Goal: Navigation & Orientation: Understand site structure

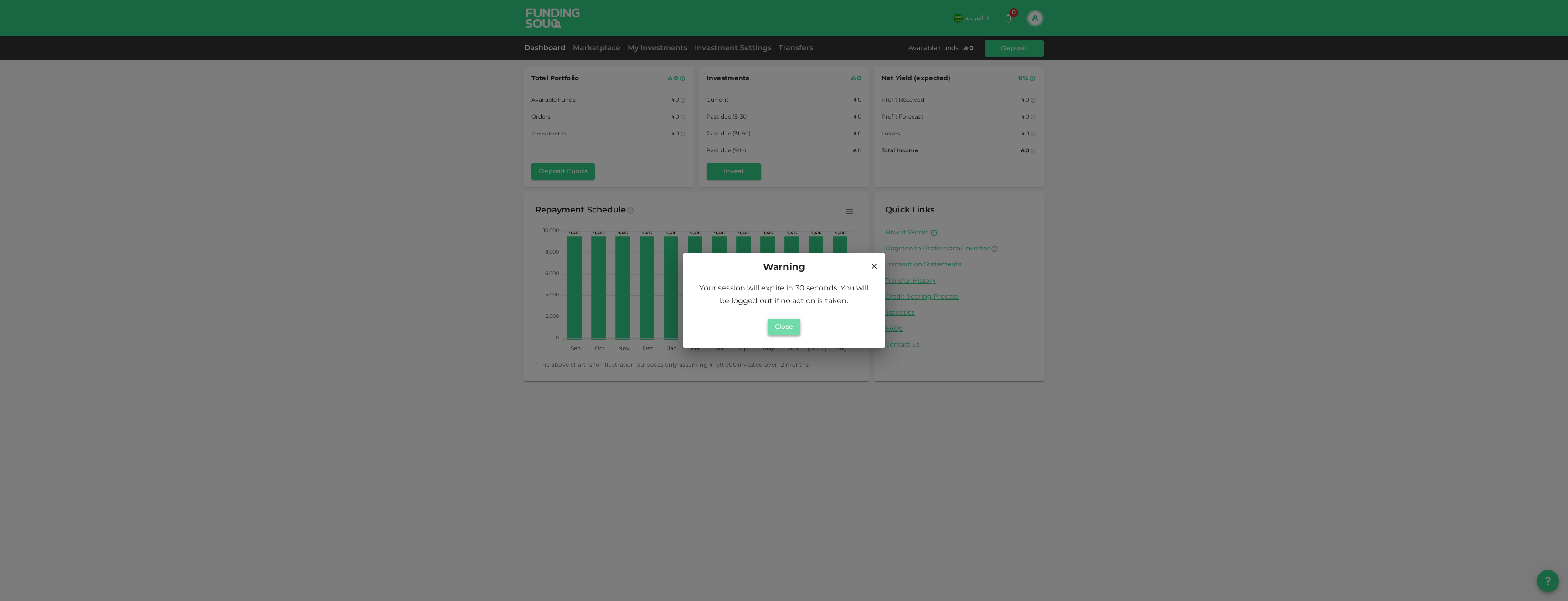
click at [785, 332] on button "Close" at bounding box center [784, 326] width 33 height 16
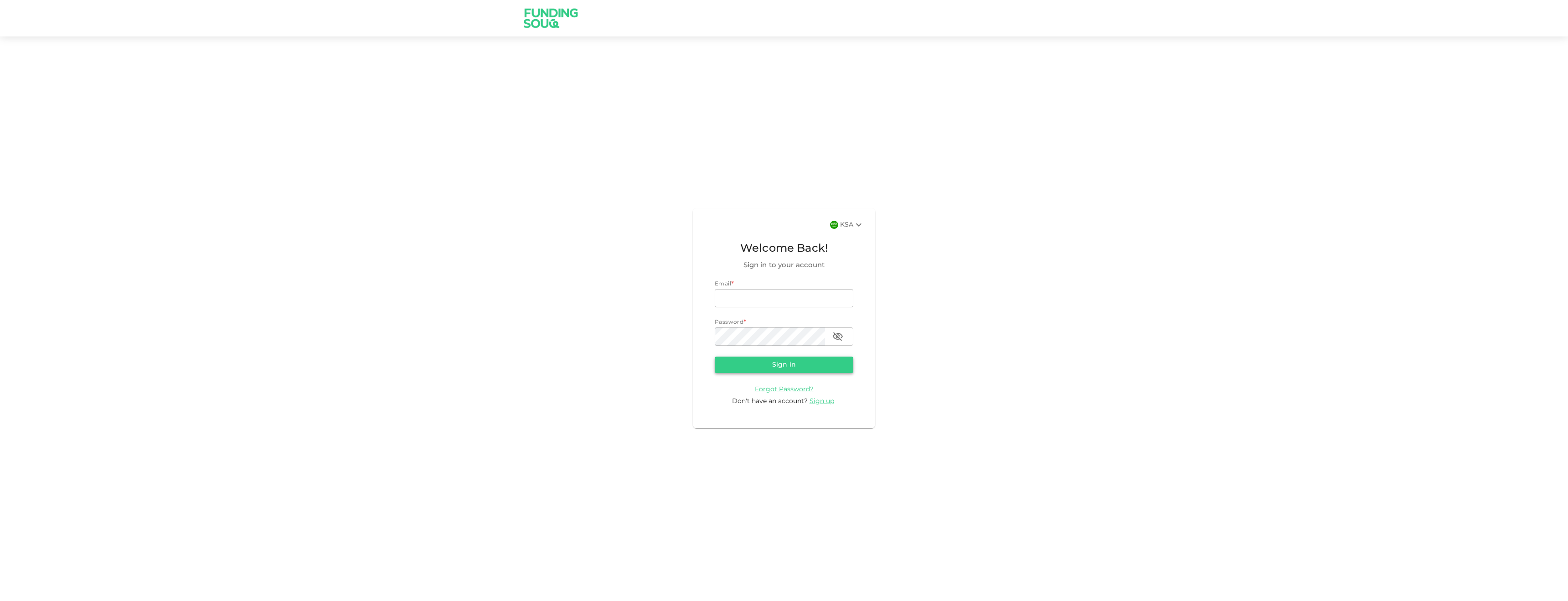
type input "a.alsaqqa@foodics.com"
click at [793, 368] on button "Sign in" at bounding box center [784, 365] width 139 height 16
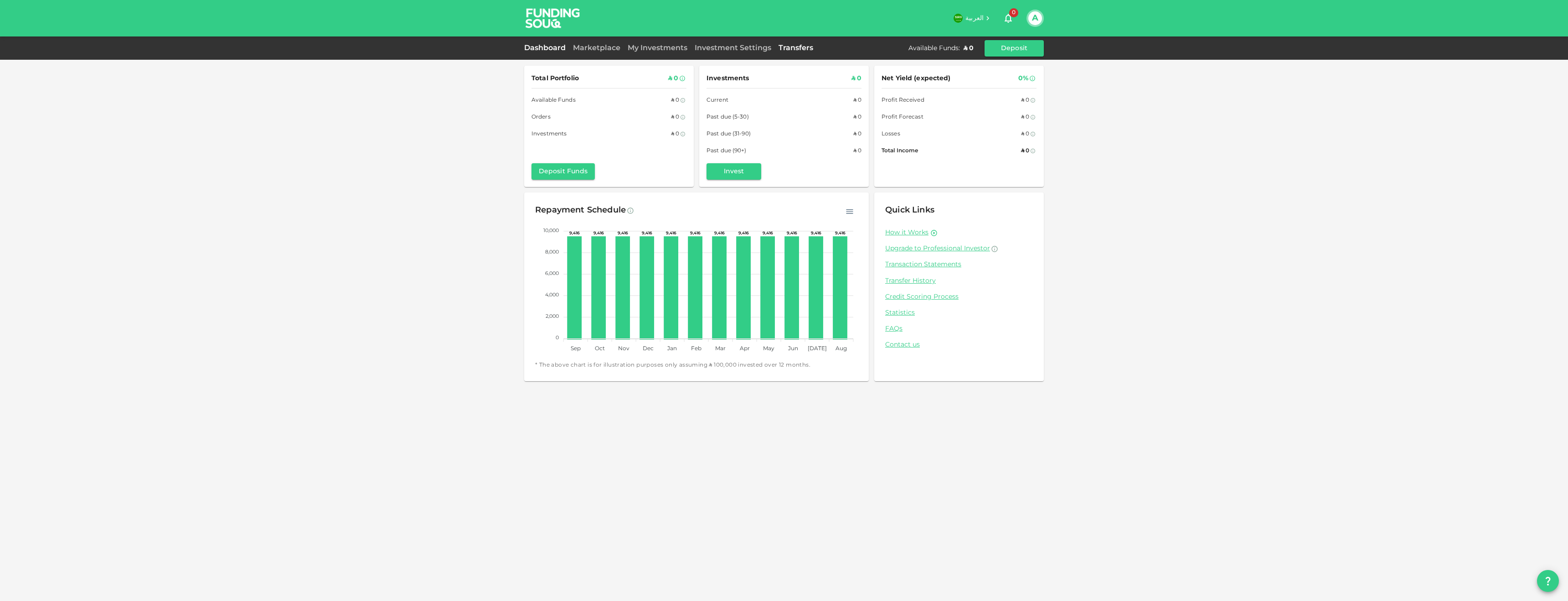
click at [800, 48] on link "Transfers" at bounding box center [796, 47] width 42 height 7
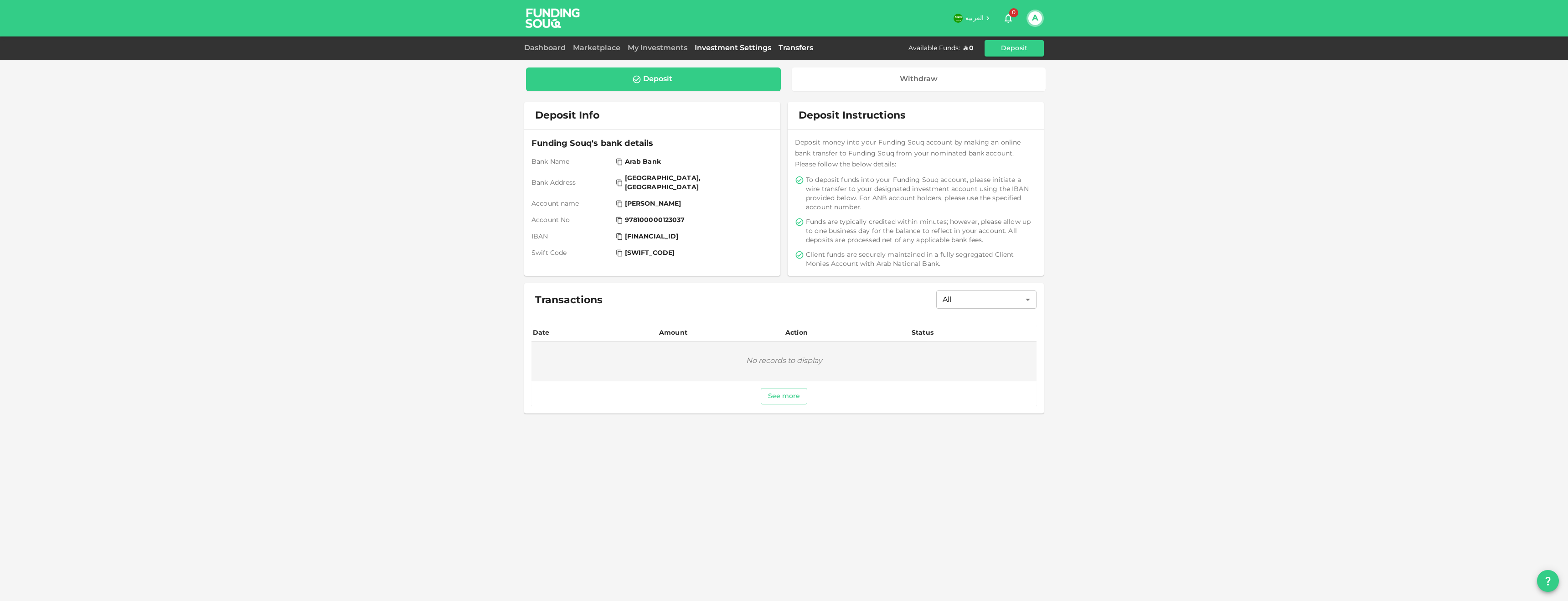
click at [724, 50] on link "Investment Settings" at bounding box center [733, 47] width 84 height 7
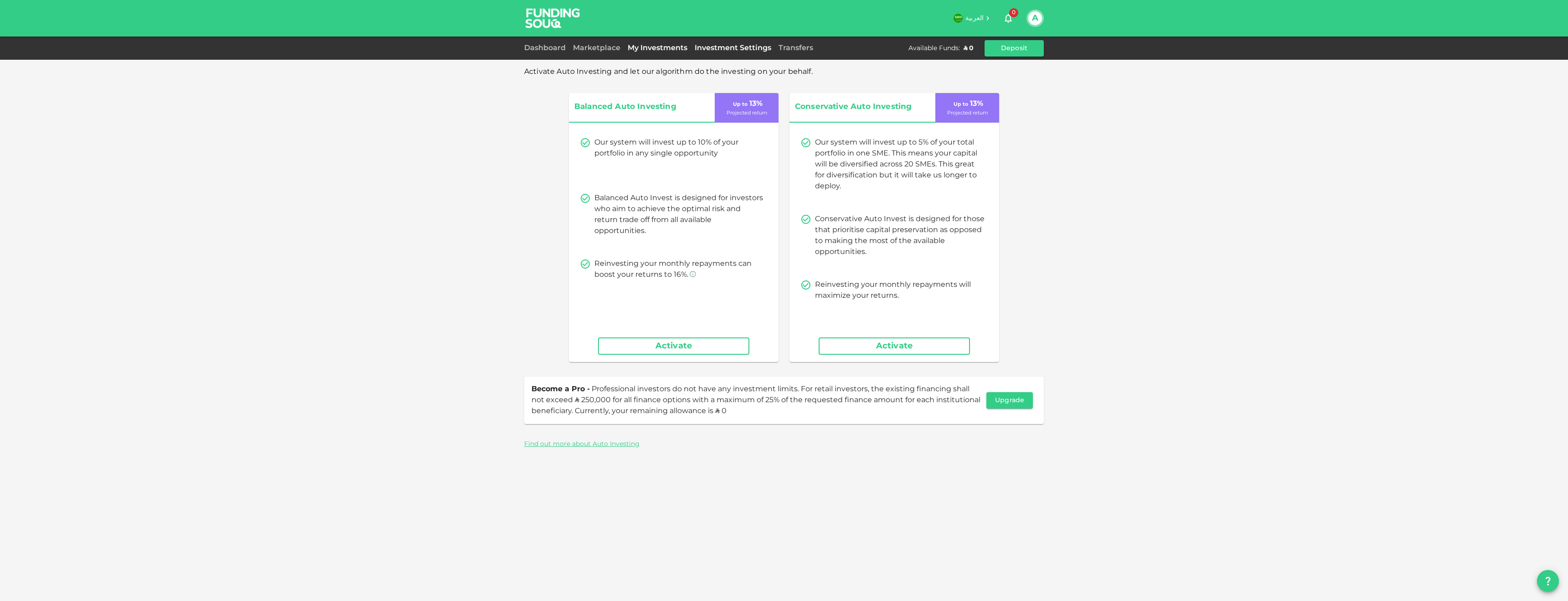
click at [664, 48] on link "My Investments" at bounding box center [657, 47] width 67 height 7
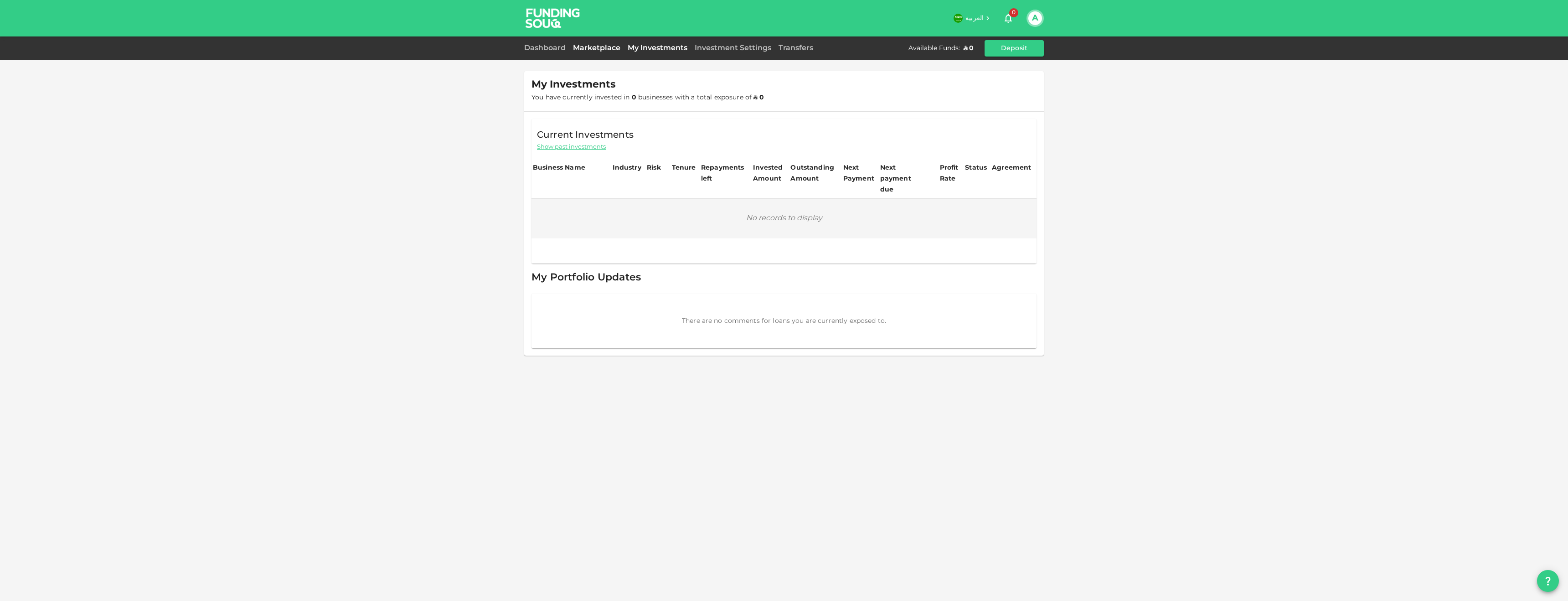
click at [600, 50] on link "Marketplace" at bounding box center [597, 47] width 55 height 7
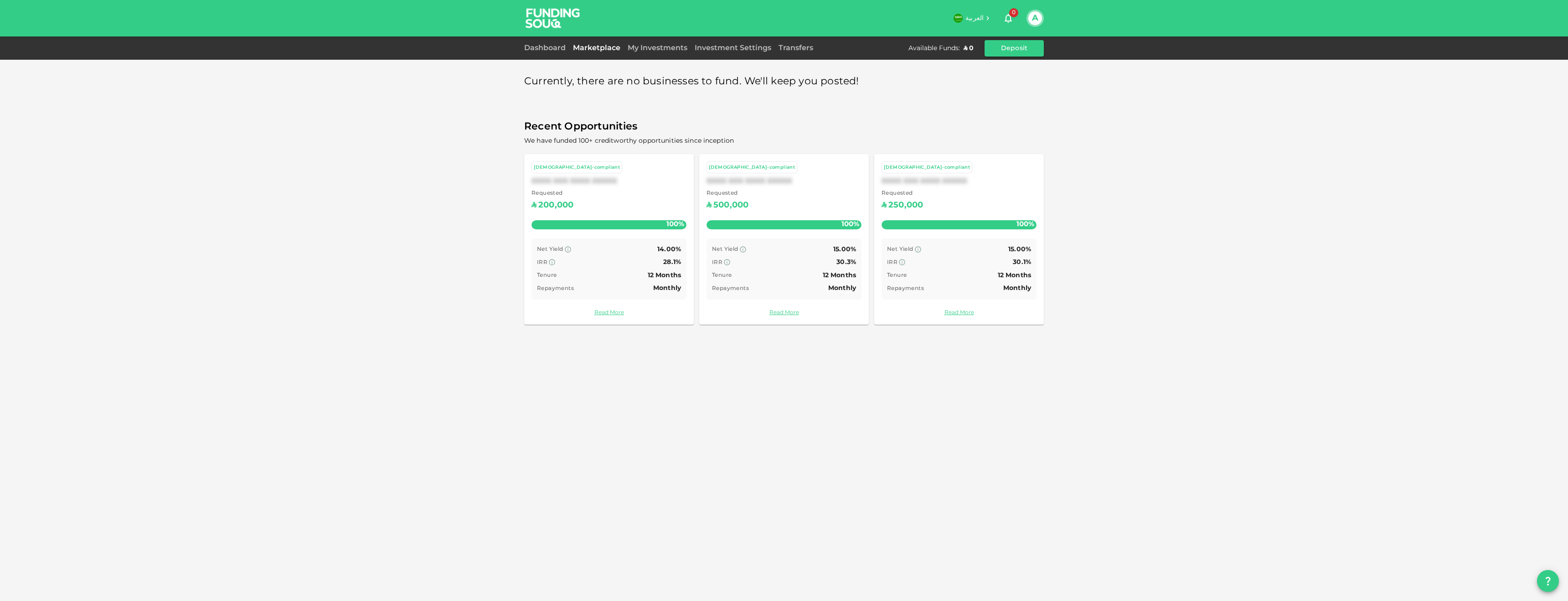
click at [563, 55] on div "Dashboard Marketplace My Investments Investment Settings Transfers Available Fu…" at bounding box center [784, 48] width 520 height 16
click at [553, 50] on link "Dashboard" at bounding box center [547, 47] width 45 height 7
